Goal: Navigation & Orientation: Find specific page/section

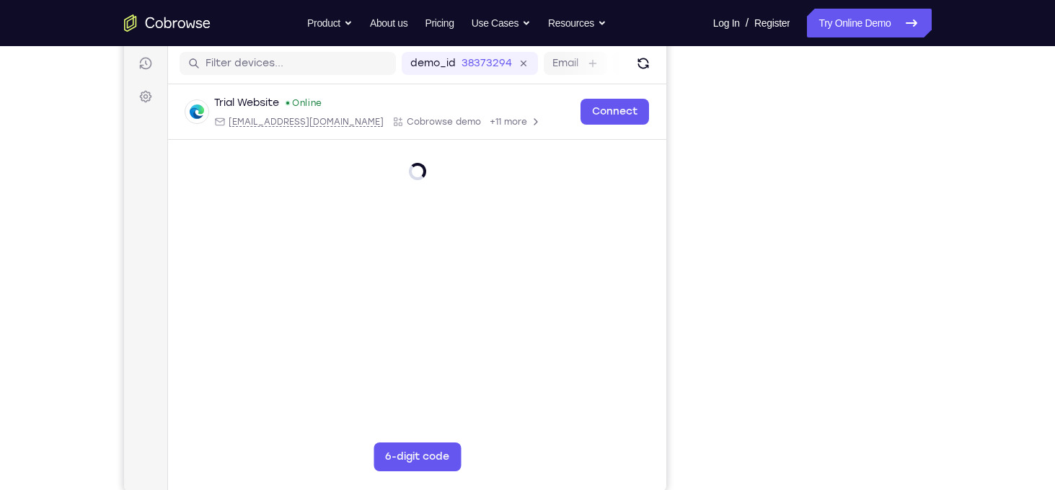
scroll to position [187, 0]
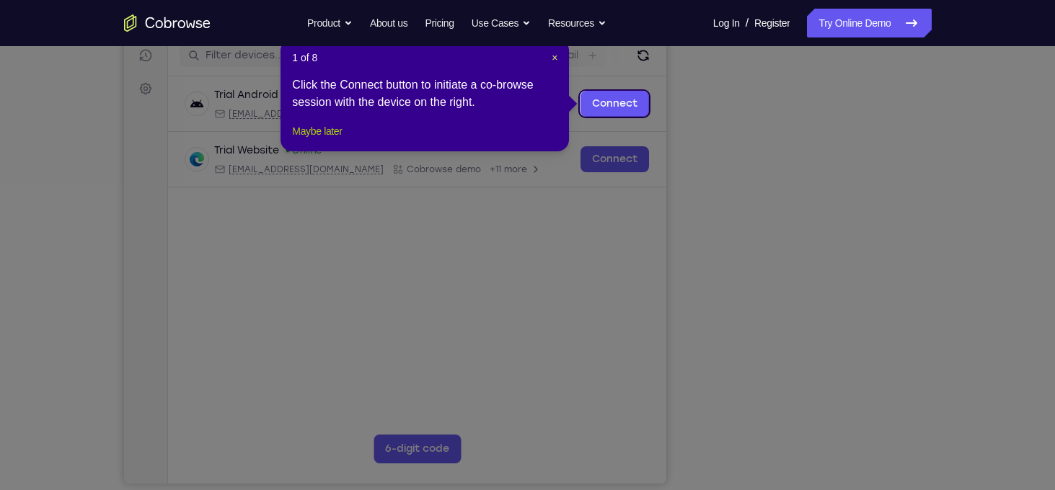
click at [330, 140] on button "Maybe later" at bounding box center [317, 131] width 50 height 17
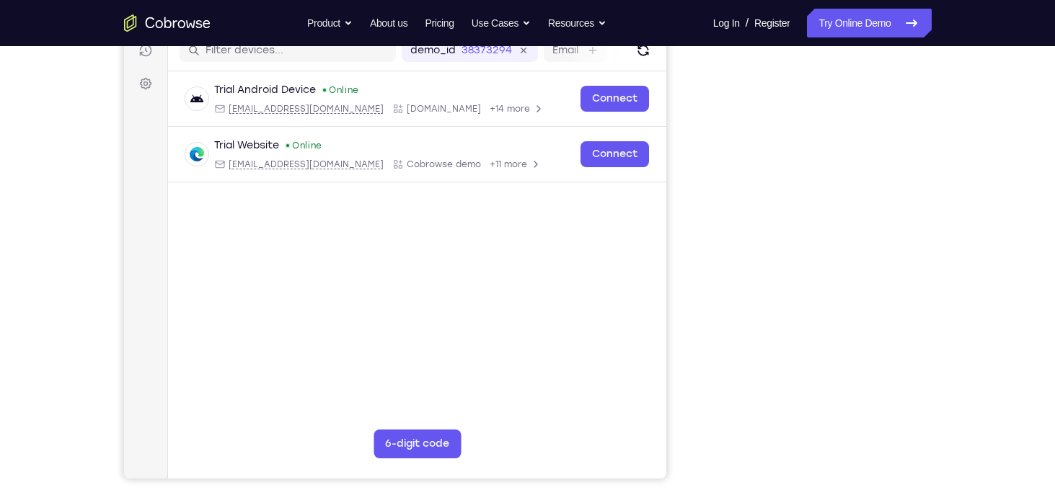
scroll to position [192, 0]
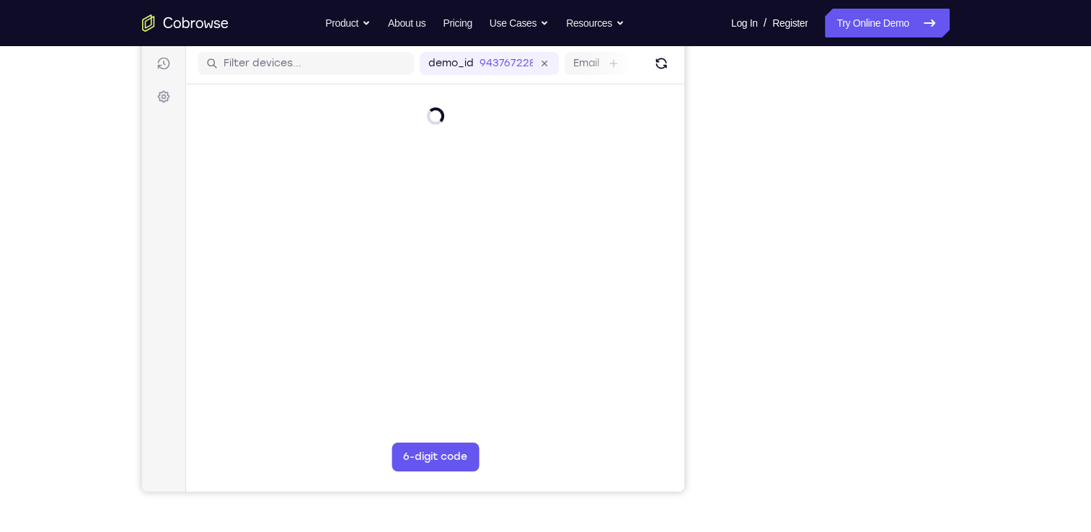
scroll to position [180, 0]
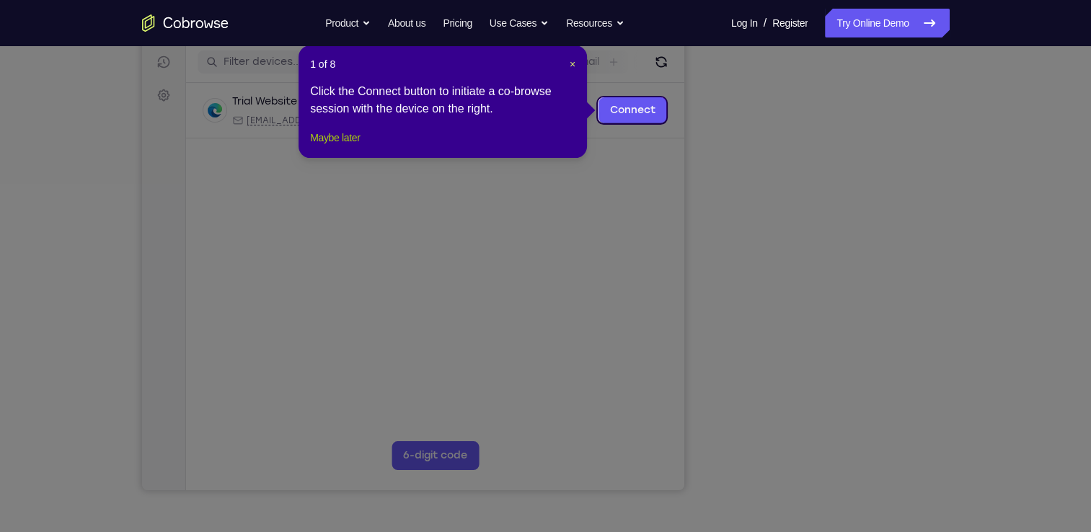
click at [360, 146] on button "Maybe later" at bounding box center [335, 137] width 50 height 17
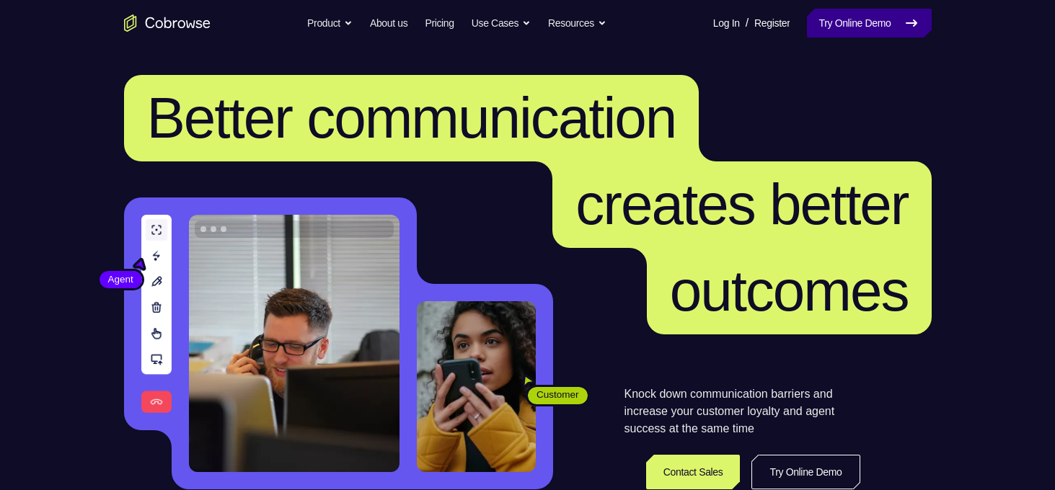
click at [858, 37] on link "Try Online Demo" at bounding box center [869, 23] width 124 height 29
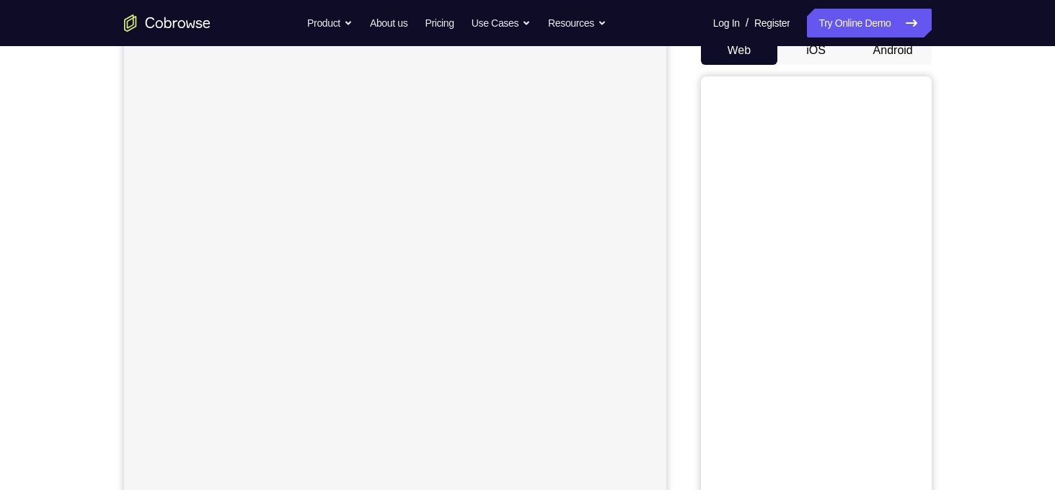
click at [902, 48] on button "Android" at bounding box center [892, 50] width 77 height 29
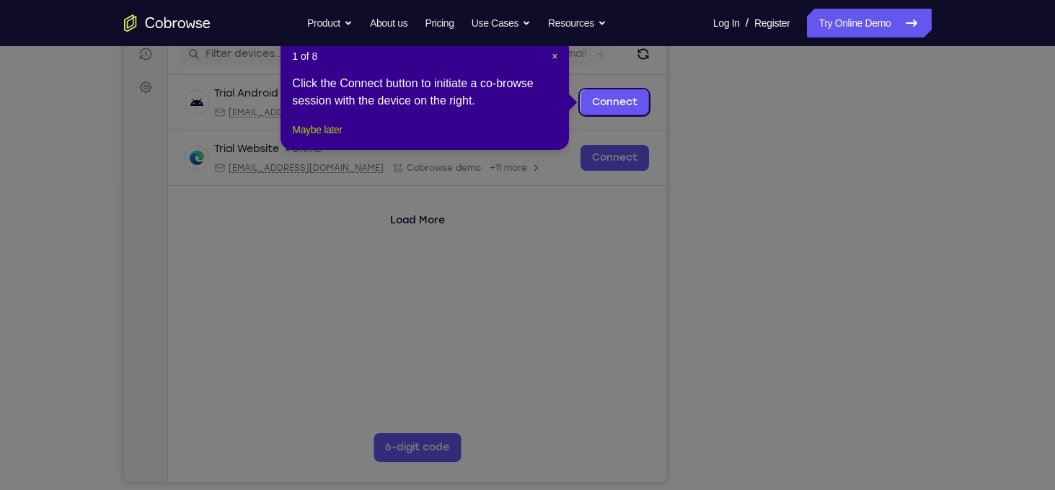
click at [342, 138] on button "Maybe later" at bounding box center [317, 129] width 50 height 17
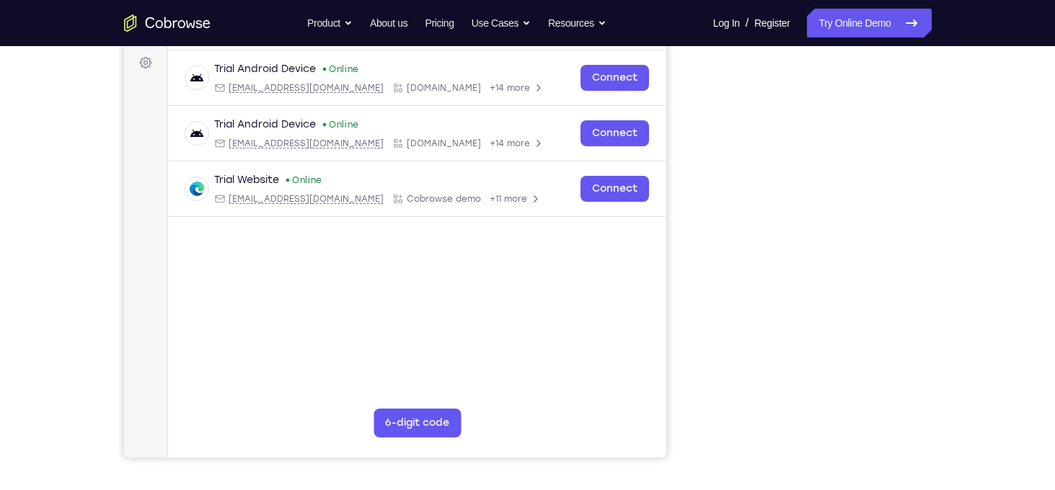
scroll to position [210, 0]
